Goal: Task Accomplishment & Management: Use online tool/utility

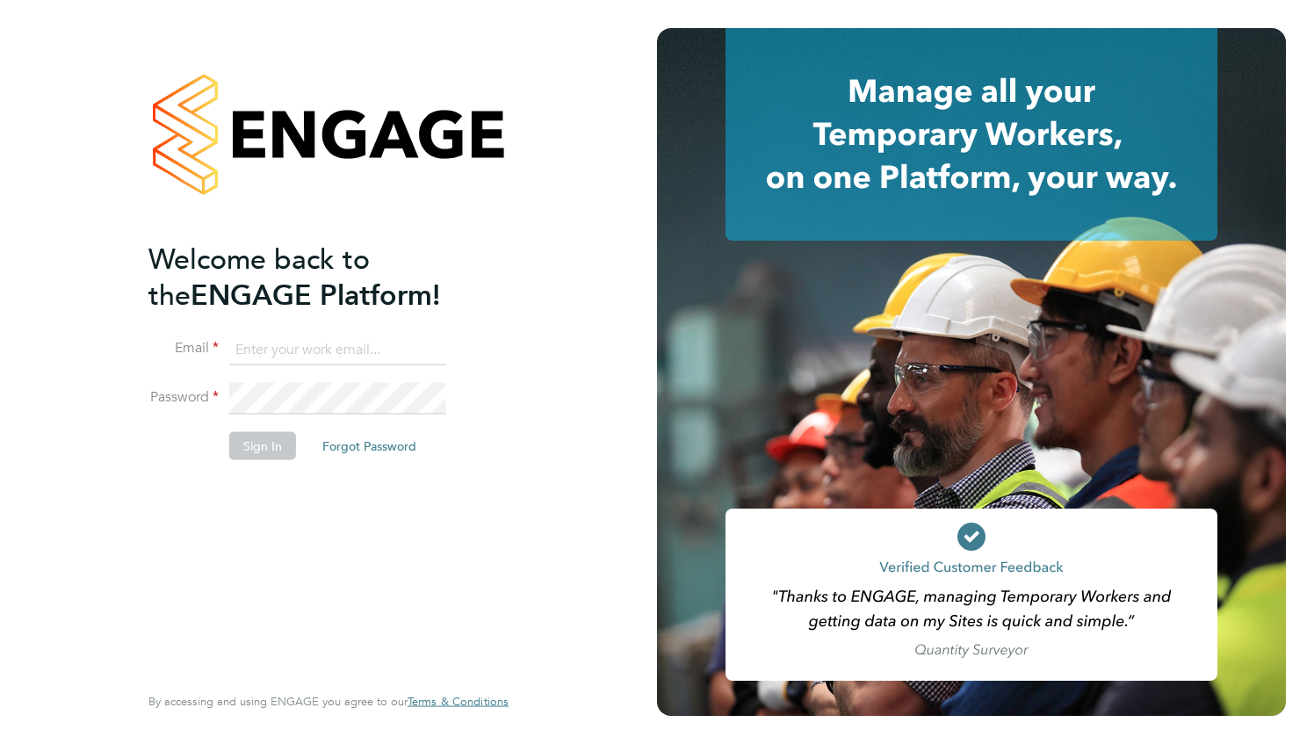
type input "[PERSON_NAME][EMAIL_ADDRESS][PERSON_NAME][DOMAIN_NAME]"
click at [259, 455] on button "Sign In" at bounding box center [262, 445] width 67 height 28
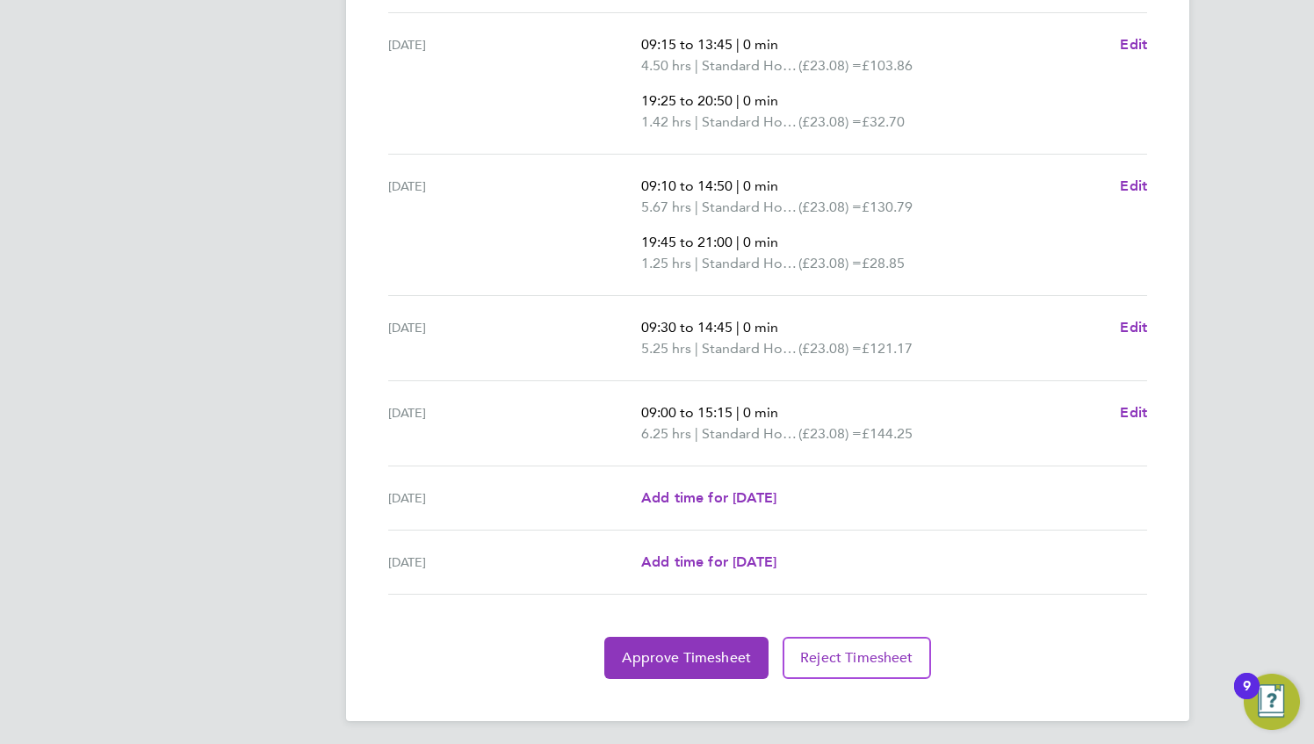
scroll to position [627, 0]
click at [702, 656] on span "Approve Timesheet" at bounding box center [686, 656] width 129 height 18
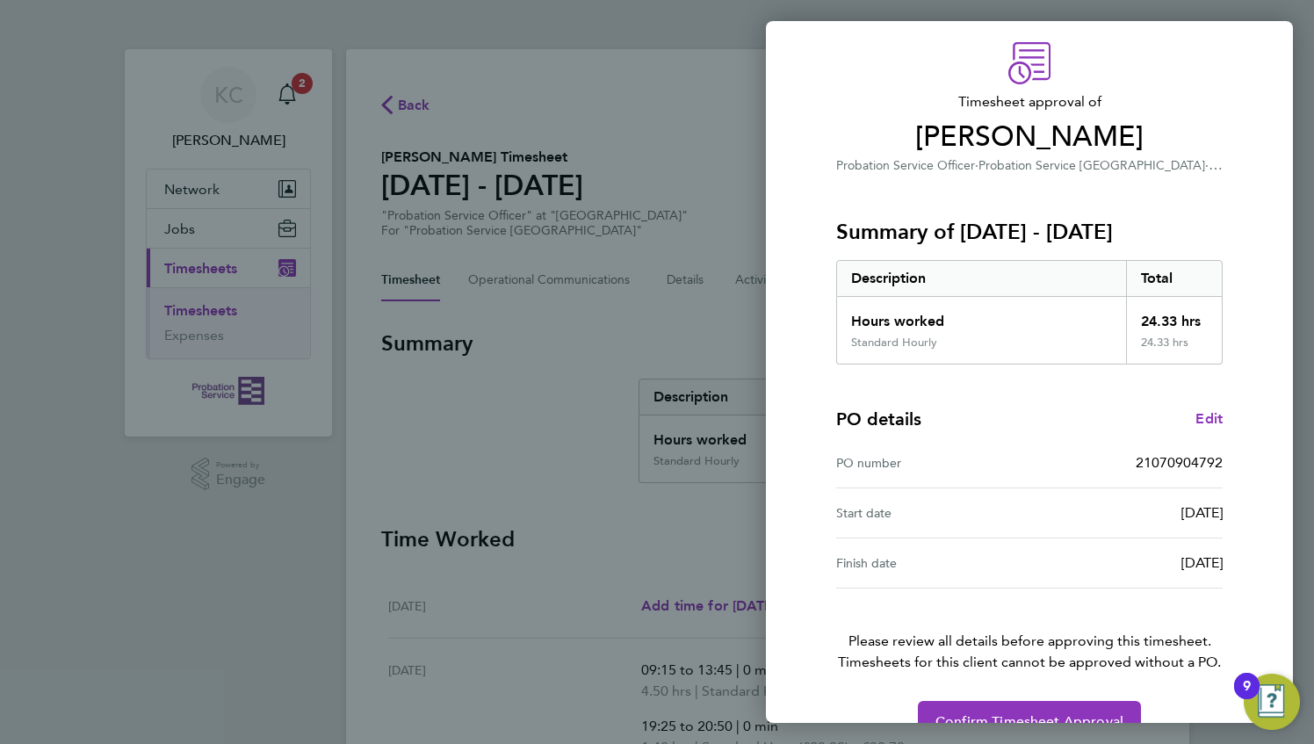
scroll to position [95, 0]
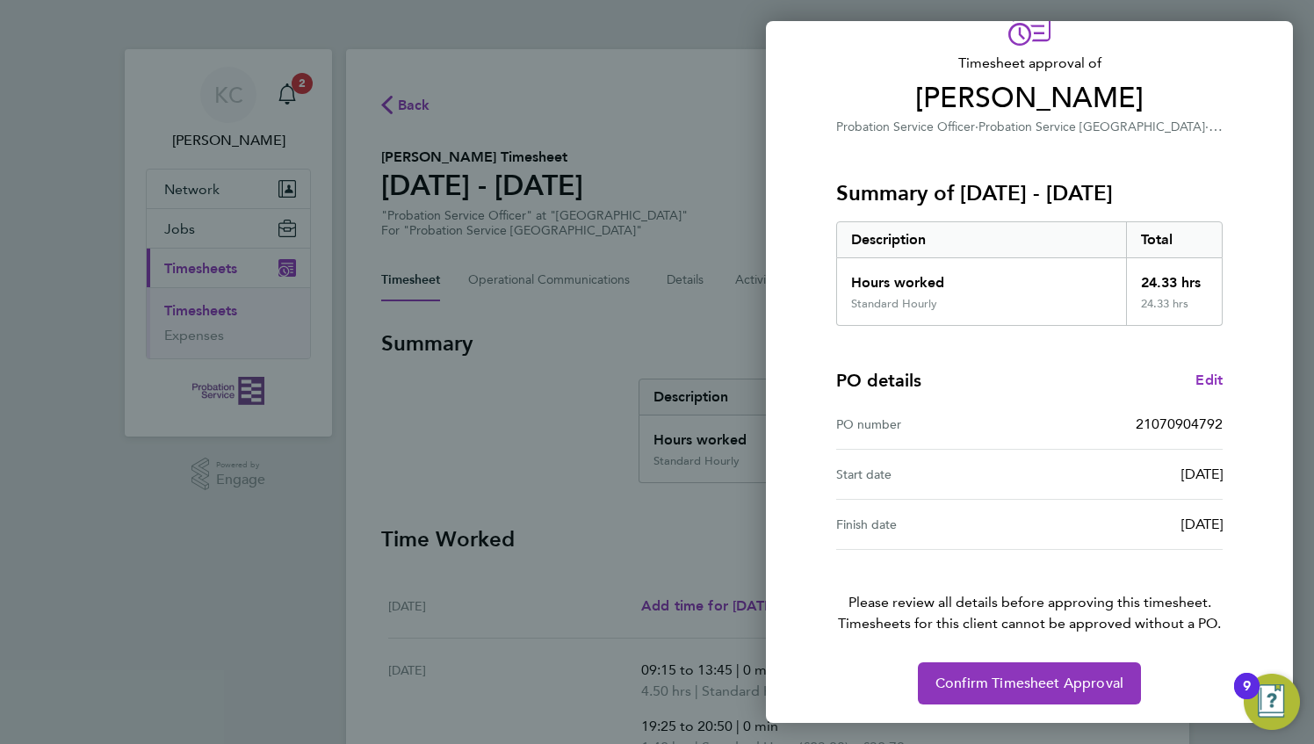
click at [1084, 704] on div "Timesheet approval of [PERSON_NAME] Probation Service Officer · Probation Servi…" at bounding box center [1029, 353] width 527 height 743
click at [1080, 699] on button "Confirm Timesheet Approval" at bounding box center [1029, 683] width 223 height 42
